Goal: Task Accomplishment & Management: Use online tool/utility

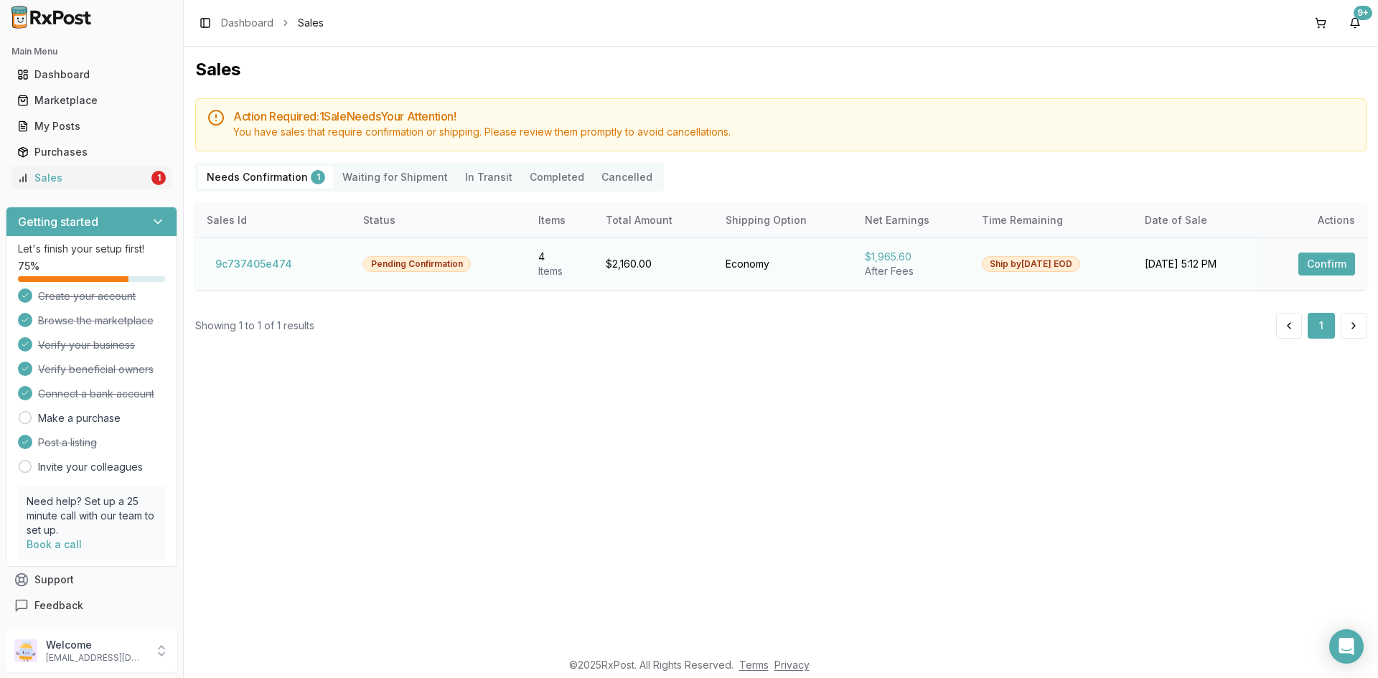
click at [1315, 268] on button "Confirm" at bounding box center [1326, 264] width 57 height 23
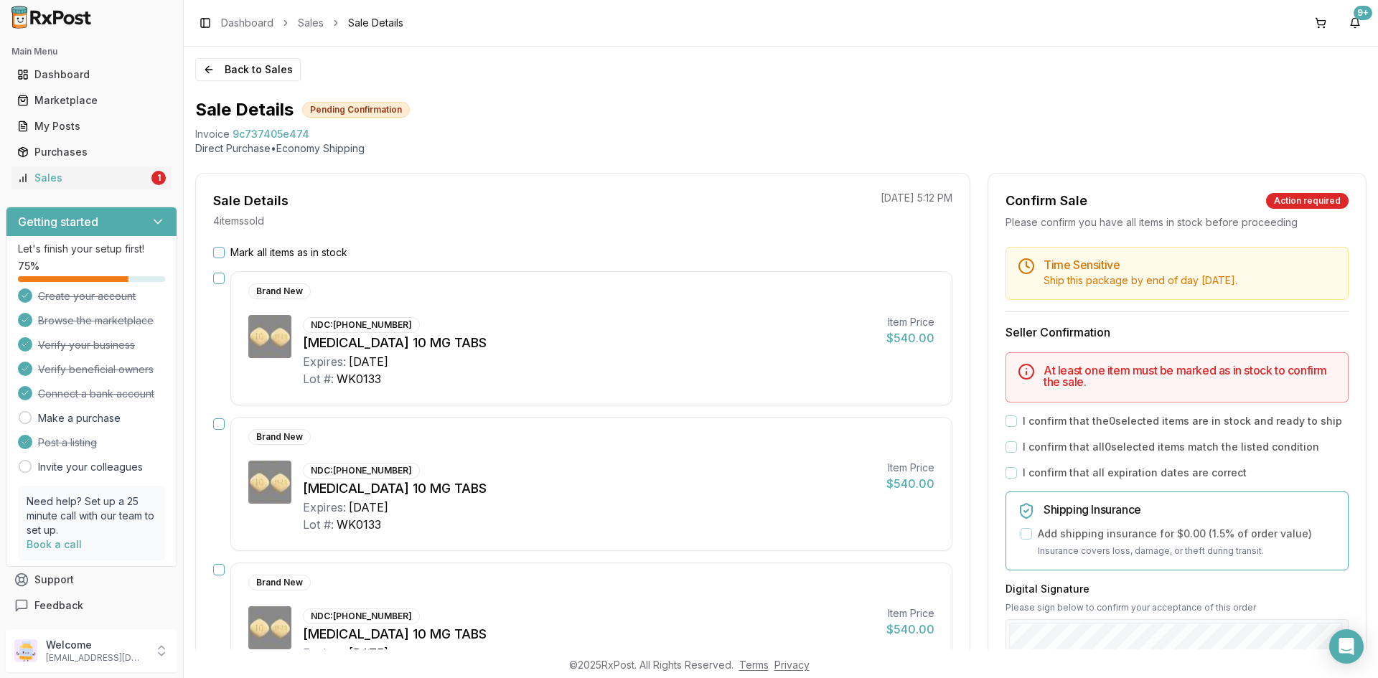
click at [218, 252] on button "Mark all items as in stock" at bounding box center [218, 252] width 11 height 11
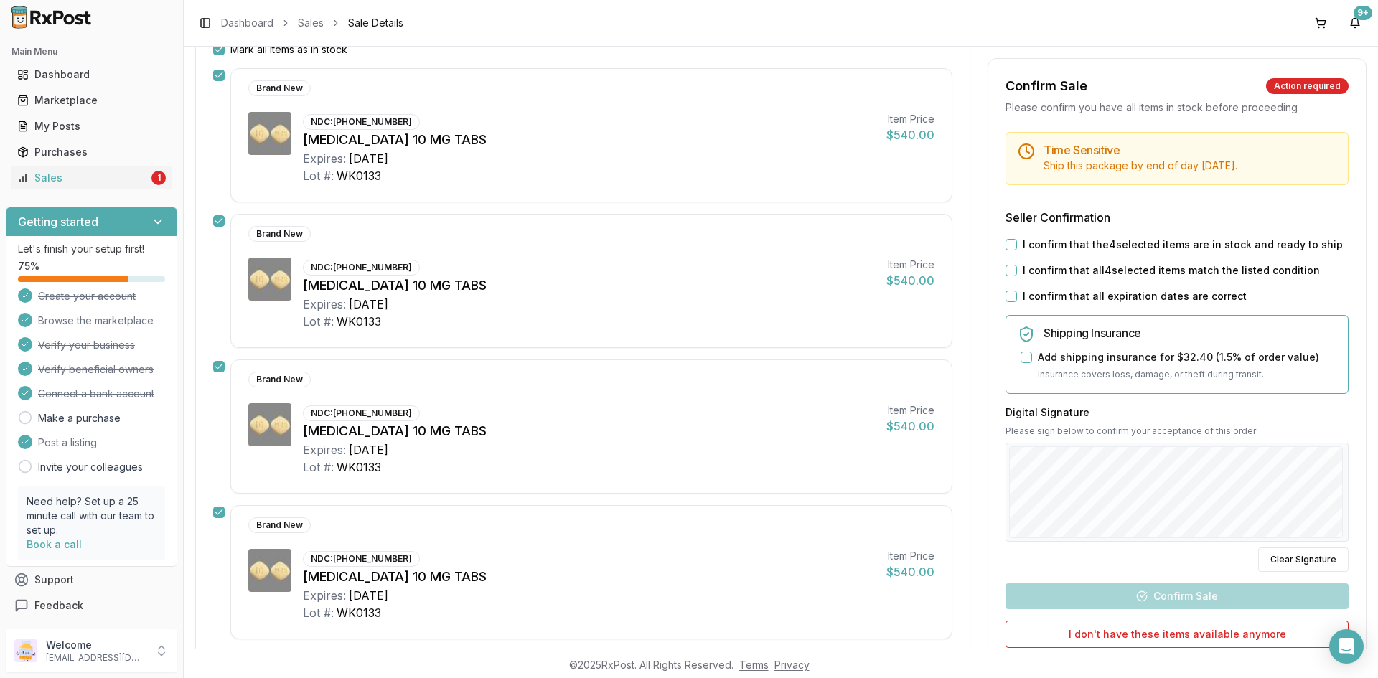
scroll to position [215, 0]
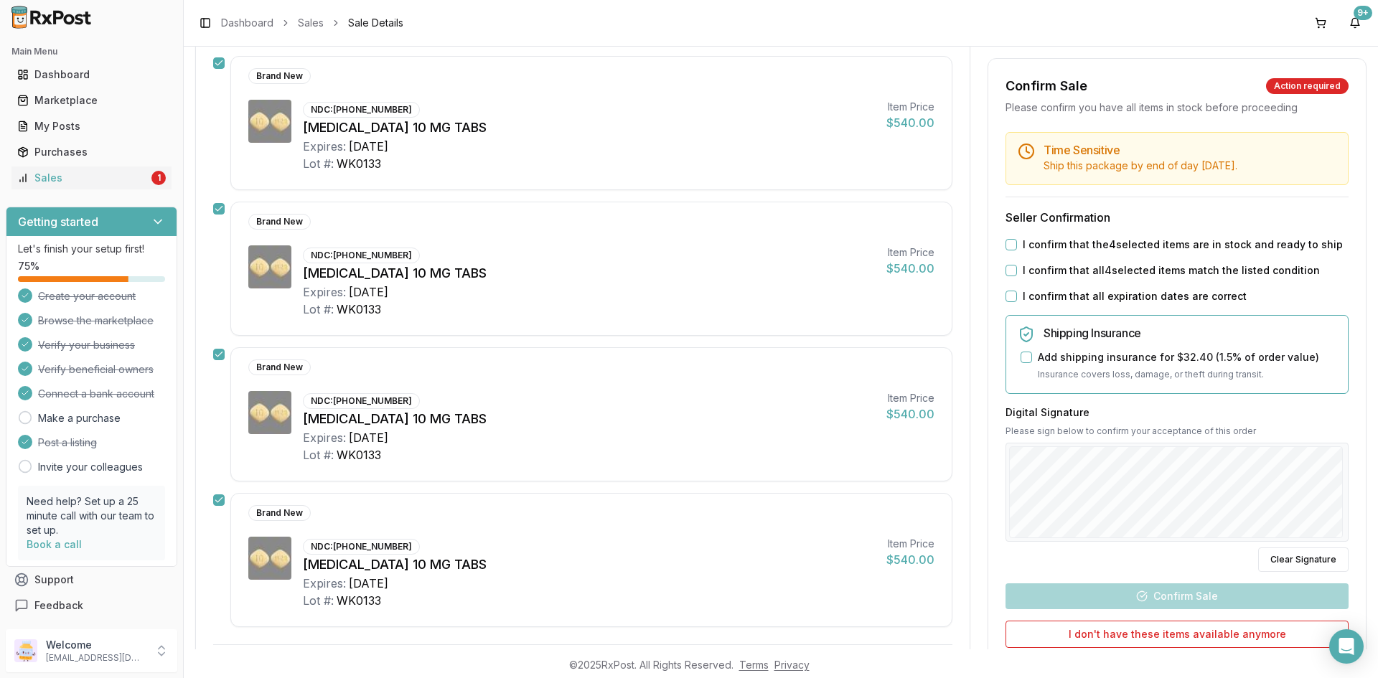
click at [1008, 243] on button "I confirm that the 4 selected items are in stock and ready to ship" at bounding box center [1010, 244] width 11 height 11
click at [1007, 270] on button "I confirm that all 4 selected items match the listed condition" at bounding box center [1010, 270] width 11 height 11
click at [1010, 299] on button "I confirm that all expiration dates are correct" at bounding box center [1010, 296] width 11 height 11
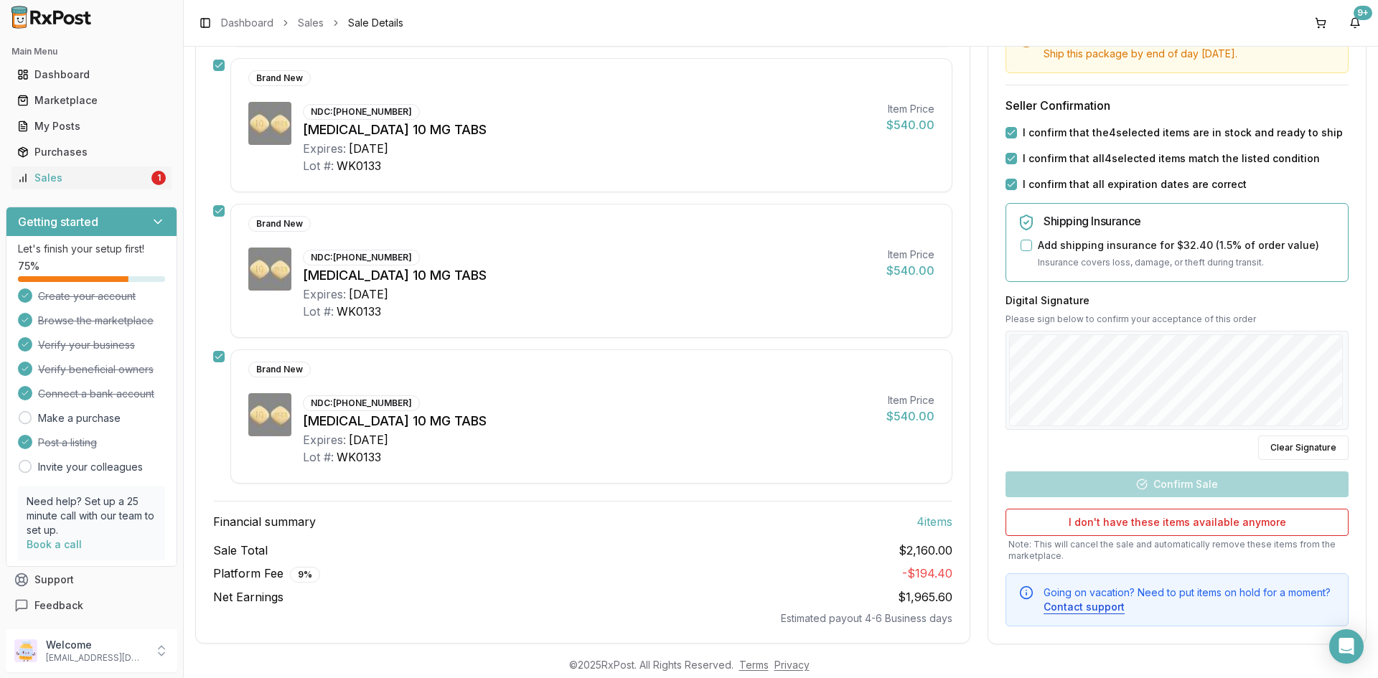
click at [1196, 433] on div "Digital Signature Please sign below to confirm your acceptance of this order Cl…" at bounding box center [1176, 376] width 343 height 166
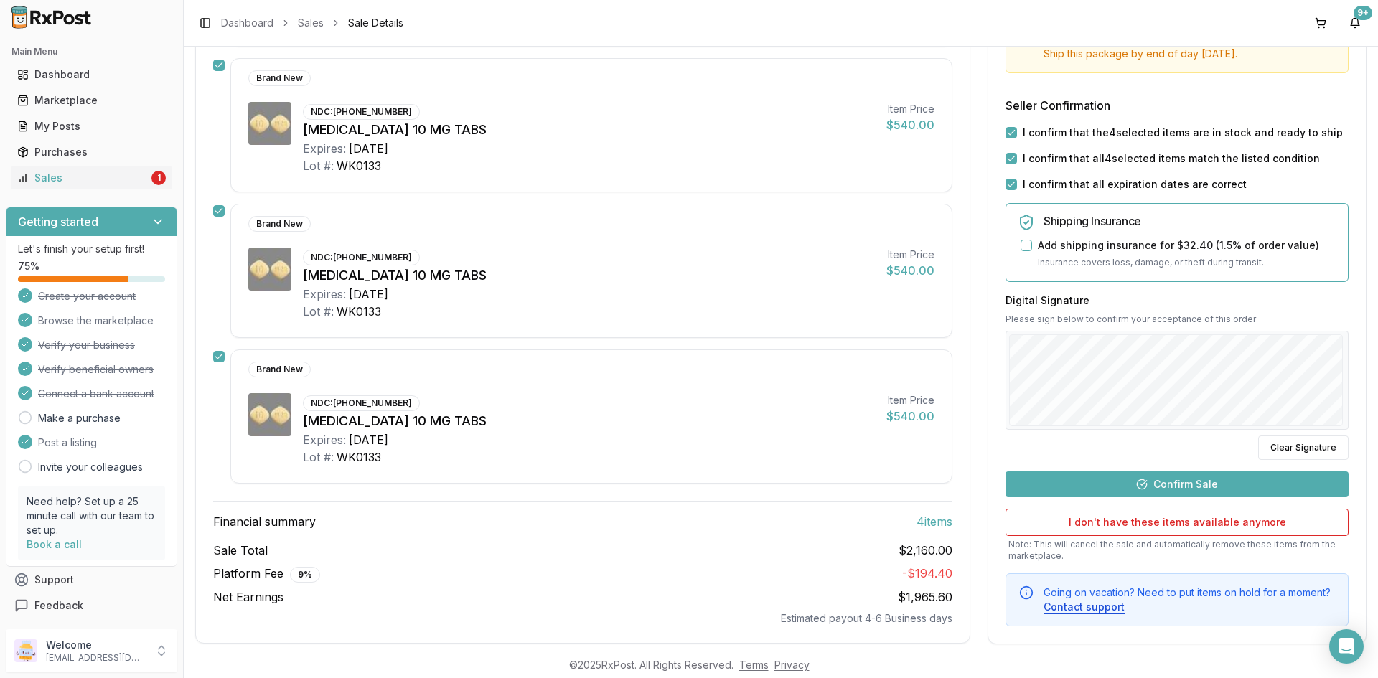
click at [1193, 476] on button "Confirm Sale" at bounding box center [1176, 484] width 343 height 26
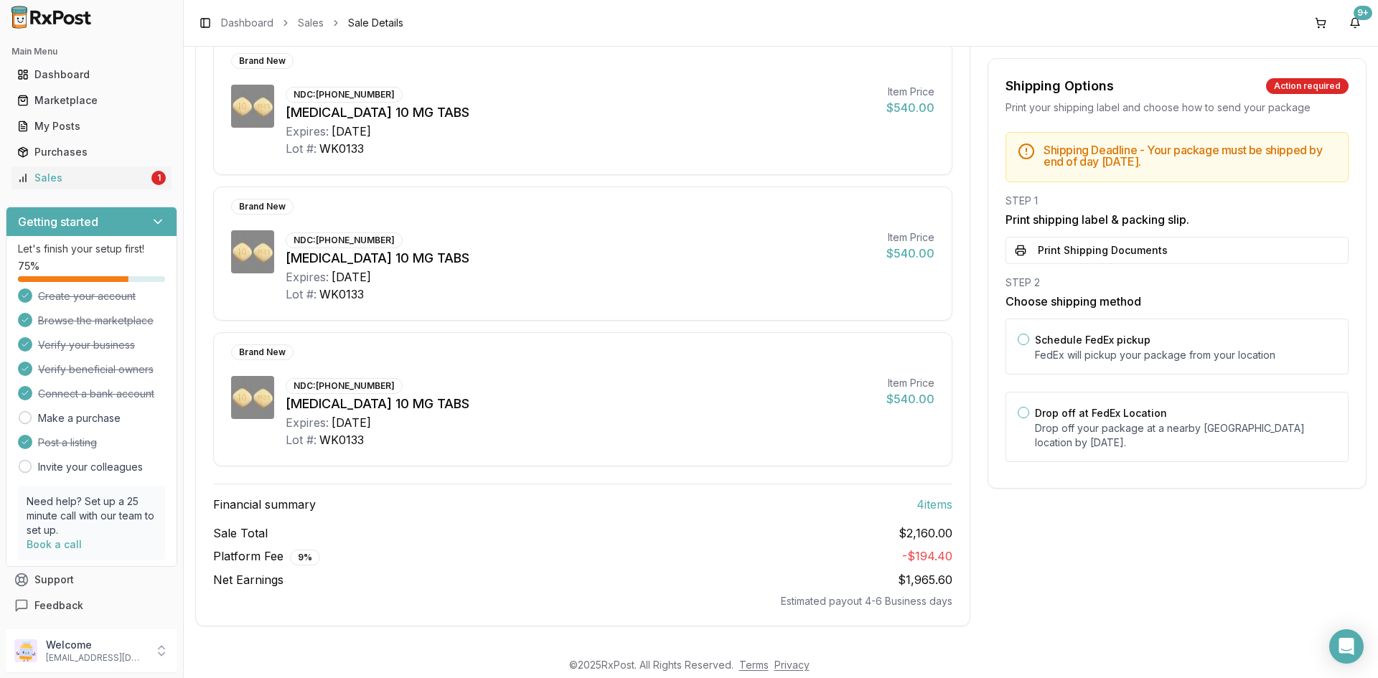
scroll to position [350, 0]
click at [1021, 243] on button "Print Shipping Documents" at bounding box center [1176, 250] width 343 height 27
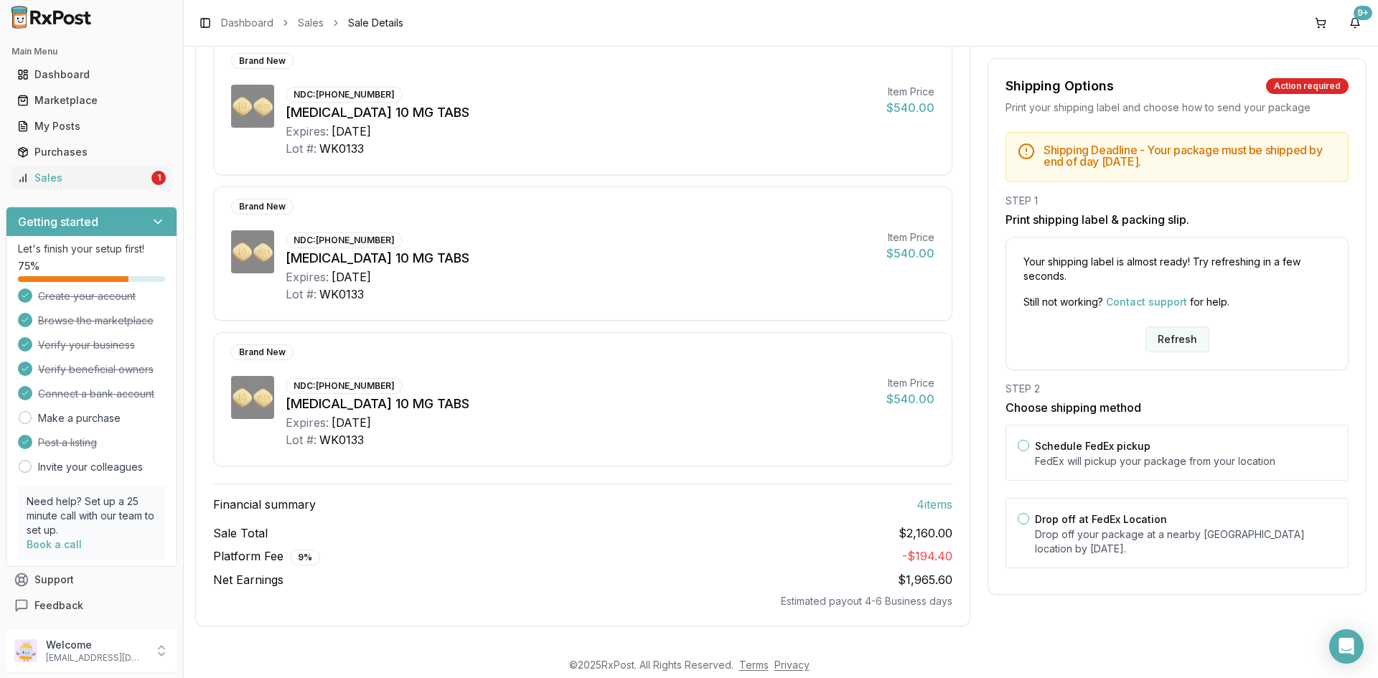
click at [1178, 336] on button "Refresh" at bounding box center [1177, 340] width 64 height 26
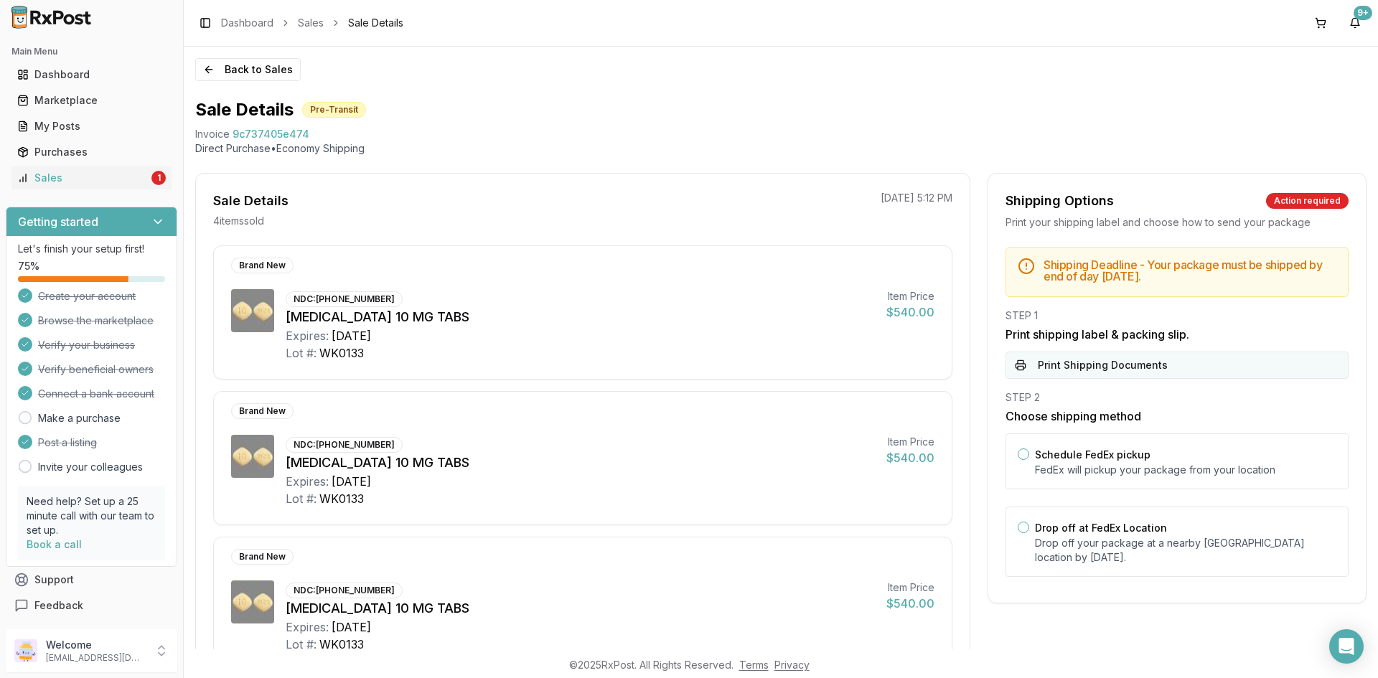
click at [1168, 364] on button "Print Shipping Documents" at bounding box center [1176, 365] width 343 height 27
click at [133, 181] on div "Sales" at bounding box center [82, 178] width 131 height 14
